Goal: Check status: Verify the current state of an ongoing process or item

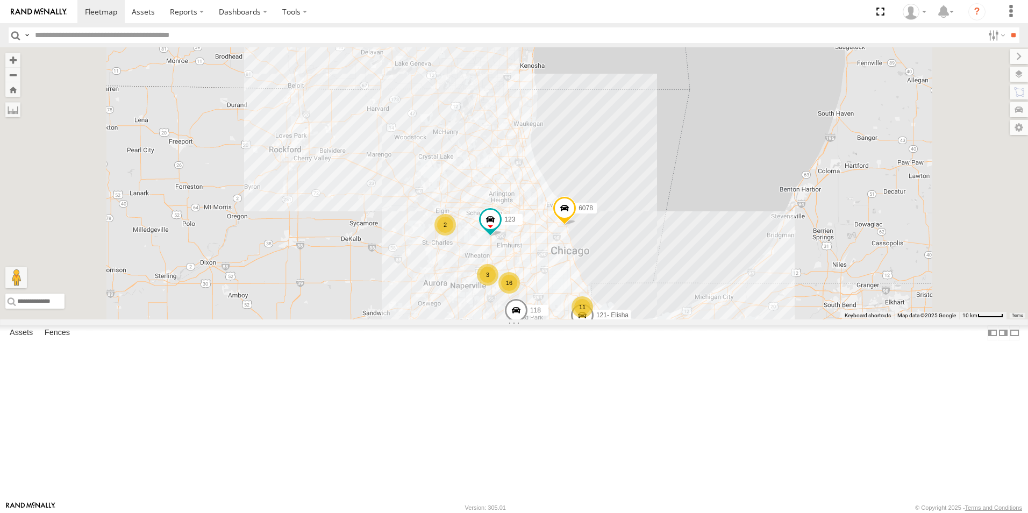
click at [0, 0] on div at bounding box center [0, 0] width 0 height 0
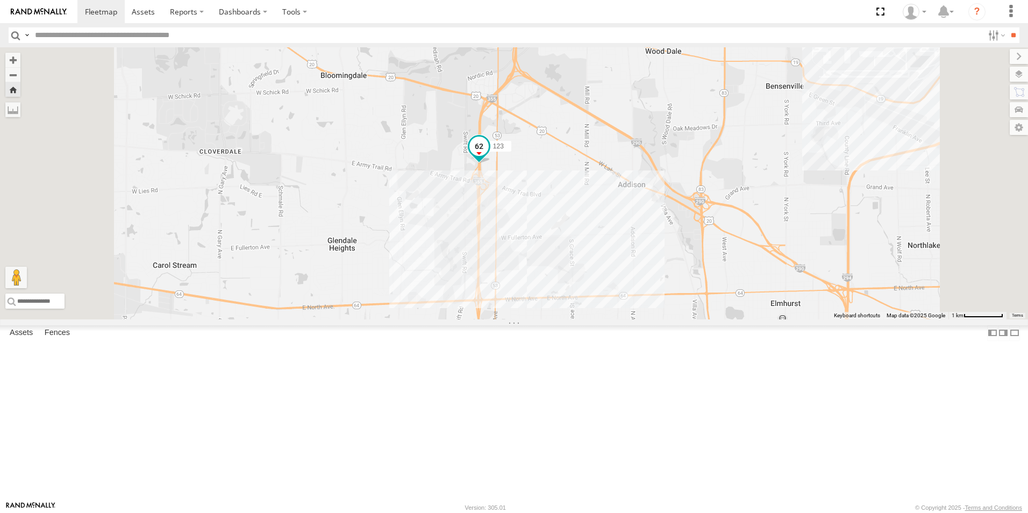
click at [489, 156] on span at bounding box center [478, 146] width 19 height 19
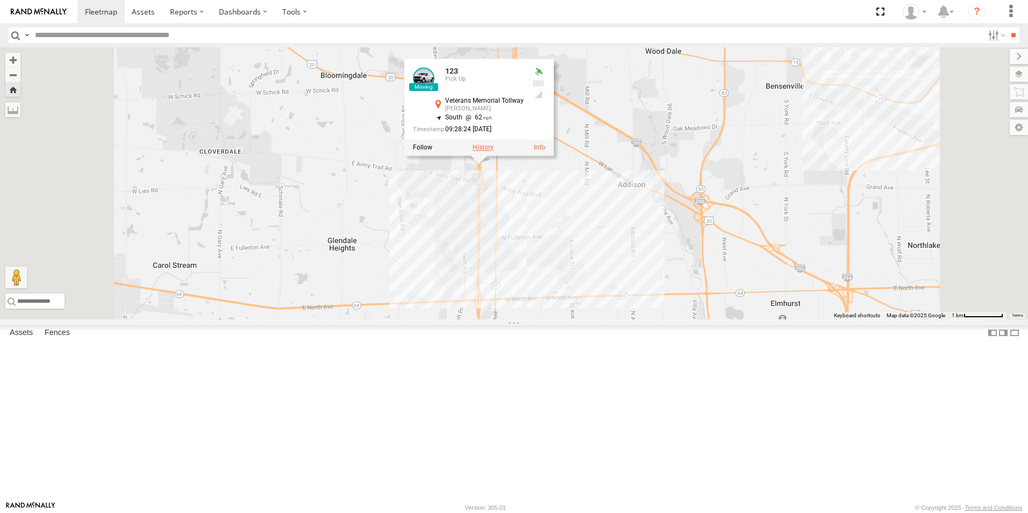
click at [493, 152] on label at bounding box center [482, 148] width 21 height 8
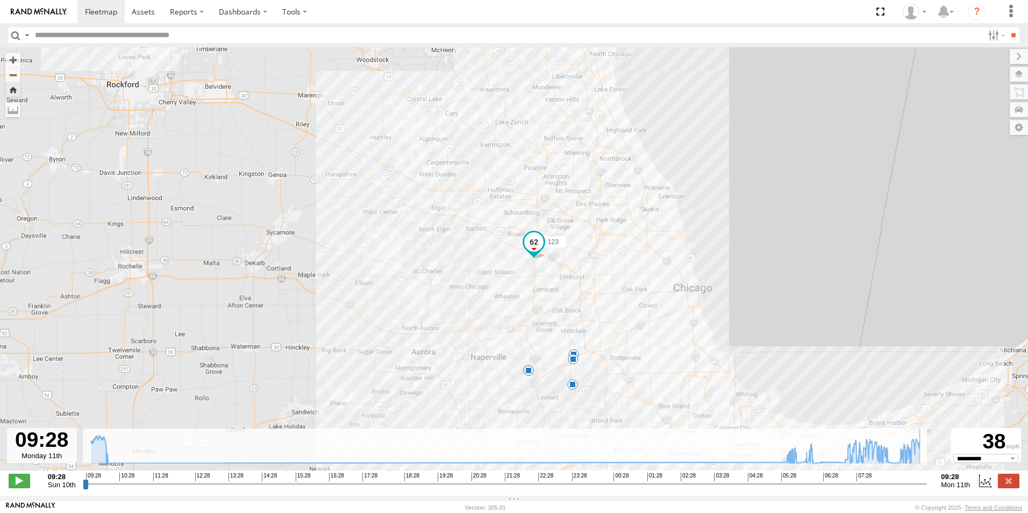
drag, startPoint x: 705, startPoint y: 487, endPoint x: 979, endPoint y: 522, distance: 275.8
type input "**********"
click at [927, 489] on input "range" at bounding box center [505, 483] width 844 height 10
click at [62, 10] on img at bounding box center [39, 12] width 56 height 8
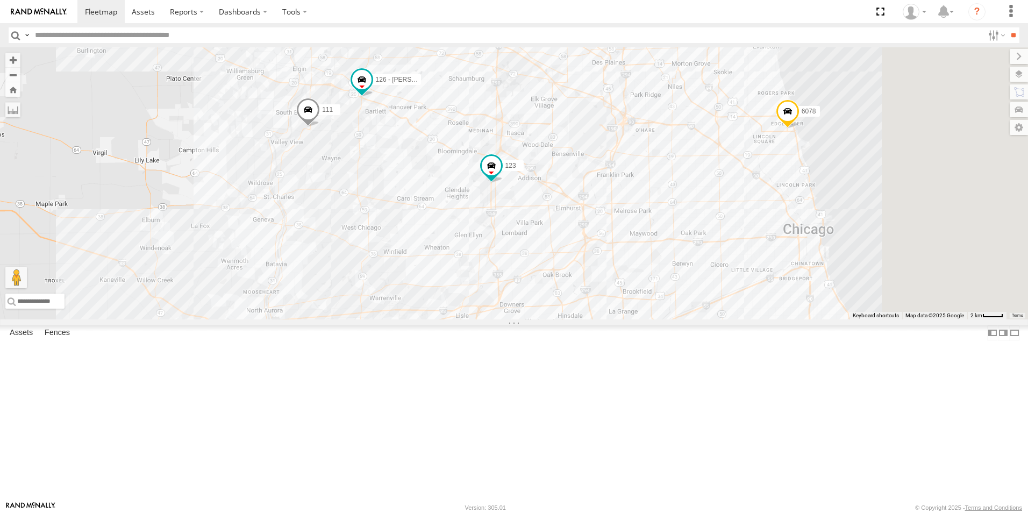
drag, startPoint x: 657, startPoint y: 418, endPoint x: 498, endPoint y: 214, distance: 258.0
click at [498, 214] on div "121- Elisha 6028 123 118 6078 111 126 - Cory F" at bounding box center [514, 183] width 1028 height 272
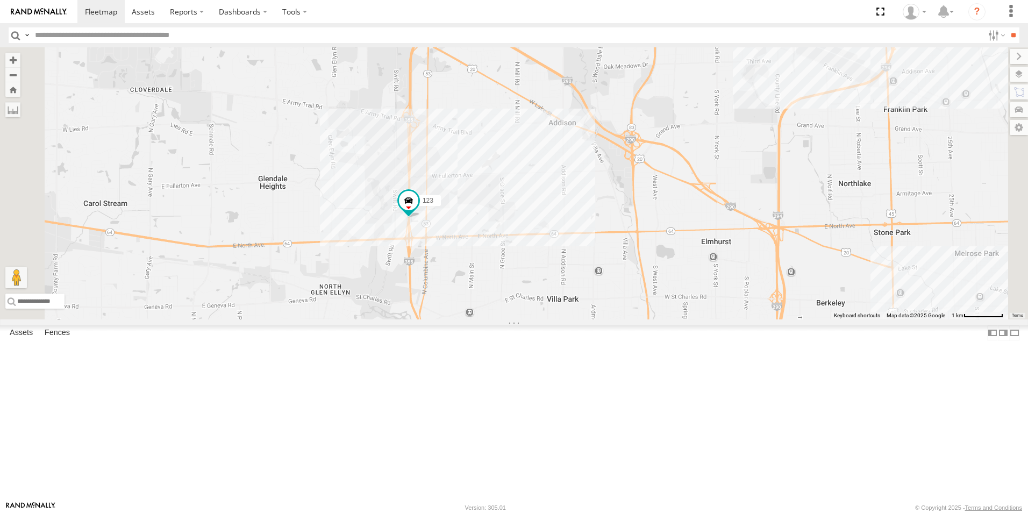
click at [48, 8] on img at bounding box center [39, 12] width 56 height 8
